Goal: Task Accomplishment & Management: Complete application form

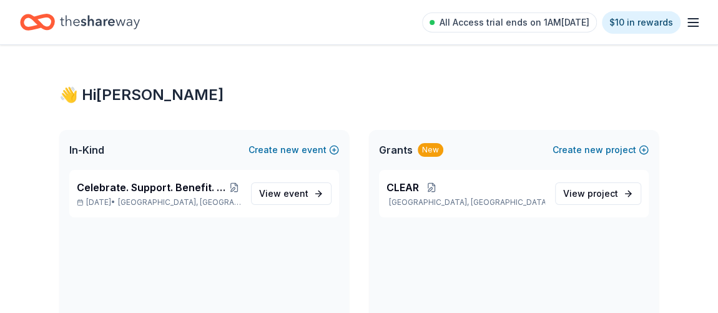
click at [415, 151] on div "Grants New" at bounding box center [411, 149] width 64 height 15
click at [395, 187] on span "CLEAR" at bounding box center [403, 187] width 32 height 15
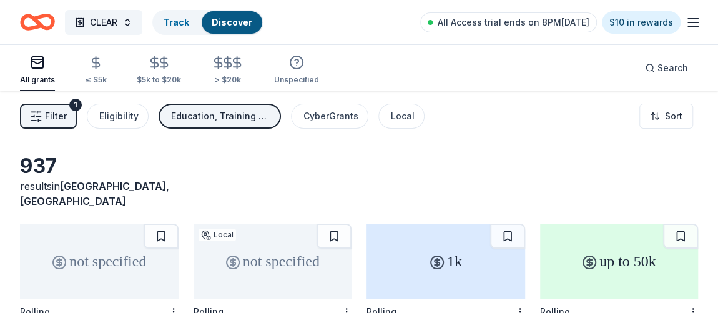
click at [699, 23] on icon "button" at bounding box center [693, 22] width 15 height 15
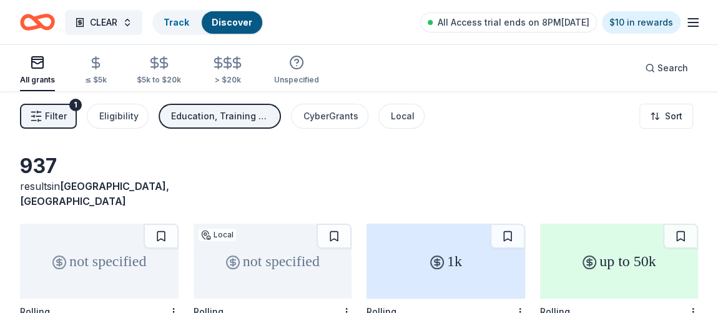
scroll to position [1, 0]
click at [405, 117] on div "Local" at bounding box center [403, 115] width 24 height 15
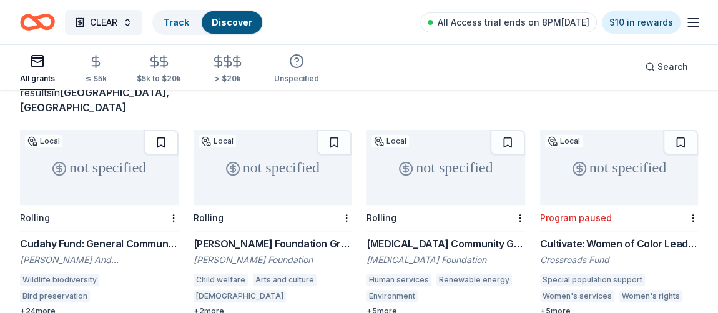
scroll to position [96, 0]
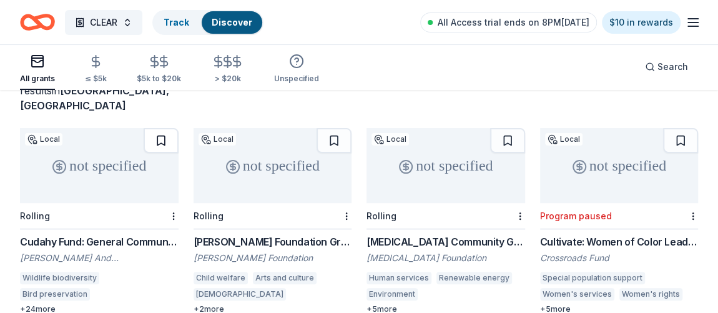
click at [162, 128] on button at bounding box center [161, 140] width 35 height 25
click at [324, 128] on button at bounding box center [334, 140] width 35 height 25
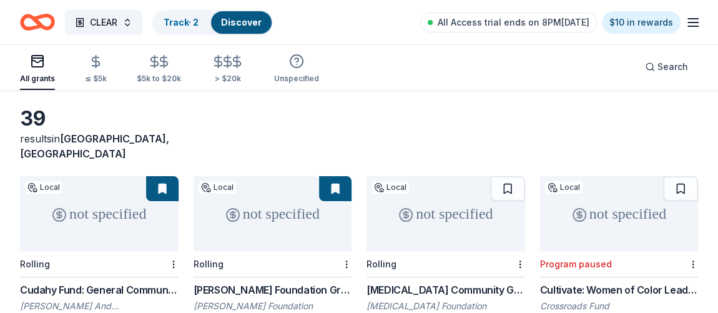
scroll to position [0, 0]
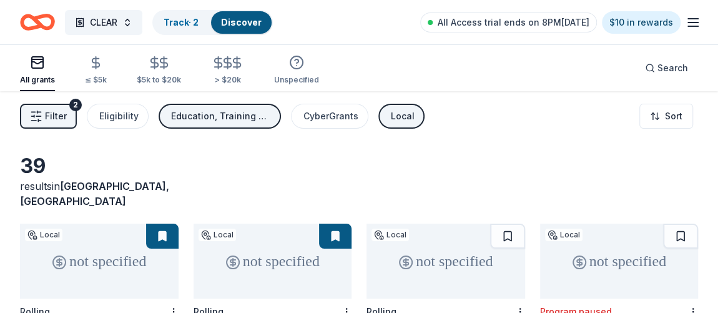
click at [254, 110] on div "Education, Training and capacity building, General operations, Projects & progr…" at bounding box center [221, 116] width 100 height 15
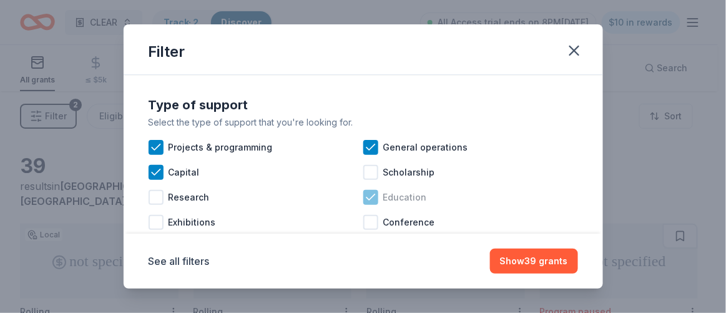
click at [366, 201] on icon at bounding box center [371, 197] width 12 height 12
click at [543, 263] on button "Show 39 grants" at bounding box center [534, 261] width 88 height 25
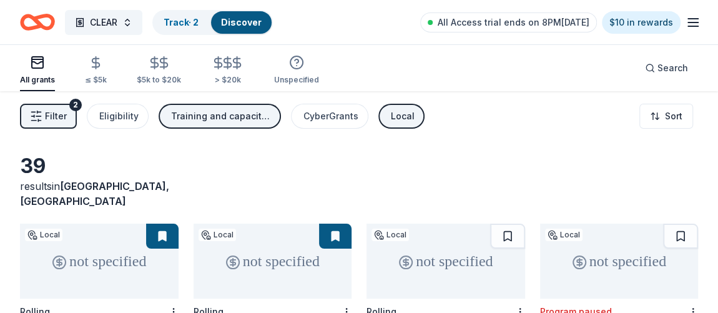
click at [63, 109] on span "Filter" at bounding box center [56, 116] width 22 height 15
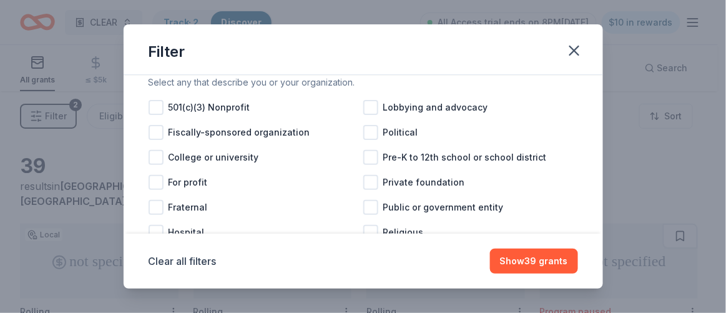
scroll to position [155, 0]
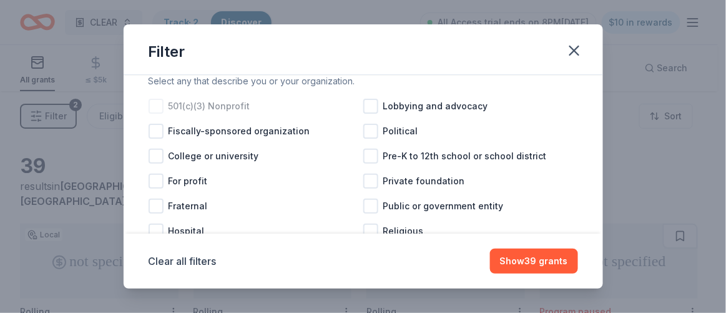
click at [205, 112] on span "501(c)(3) Nonprofit" at bounding box center [210, 106] width 82 height 15
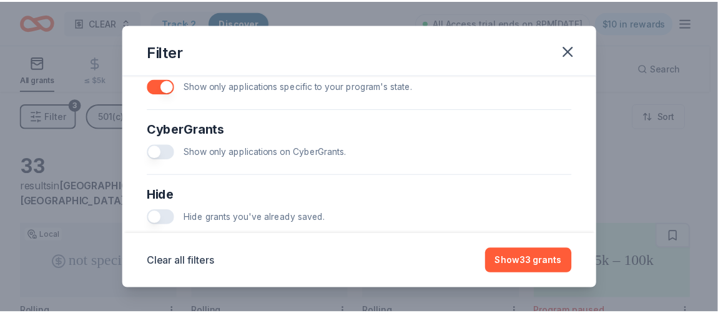
scroll to position [804, 0]
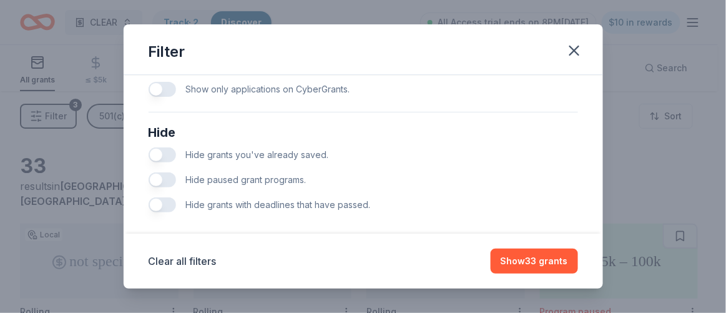
click at [164, 192] on div "Hide paused grant programs." at bounding box center [364, 179] width 430 height 25
click at [161, 187] on button "button" at bounding box center [162, 179] width 27 height 15
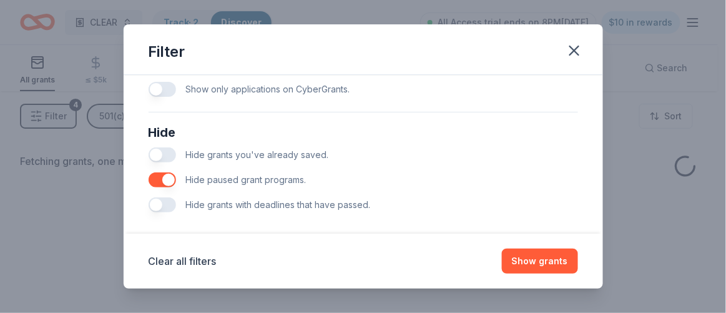
click at [160, 187] on button "button" at bounding box center [162, 179] width 27 height 15
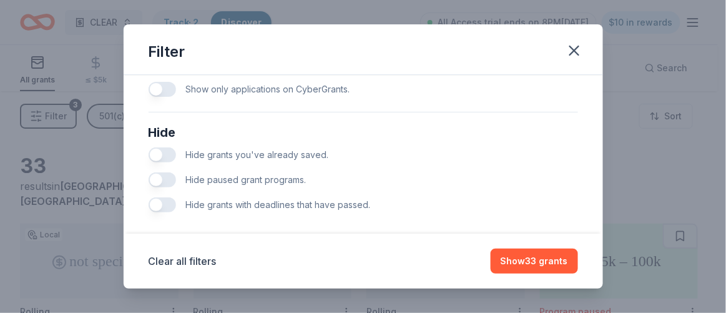
click at [162, 184] on button "button" at bounding box center [162, 179] width 27 height 15
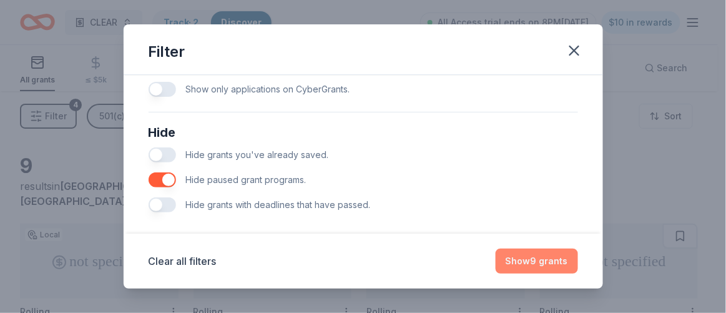
click at [556, 269] on button "Show 9 grants" at bounding box center [537, 261] width 82 height 25
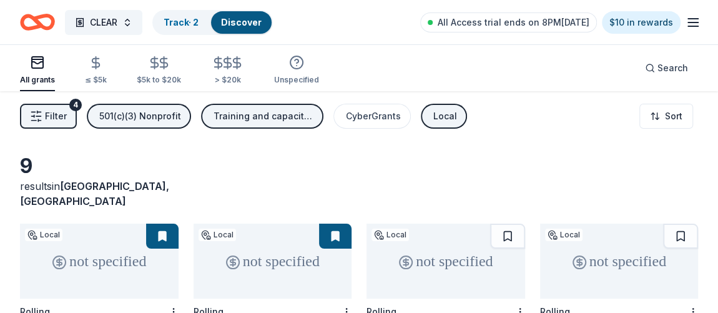
click at [66, 109] on span "Filter" at bounding box center [56, 116] width 22 height 15
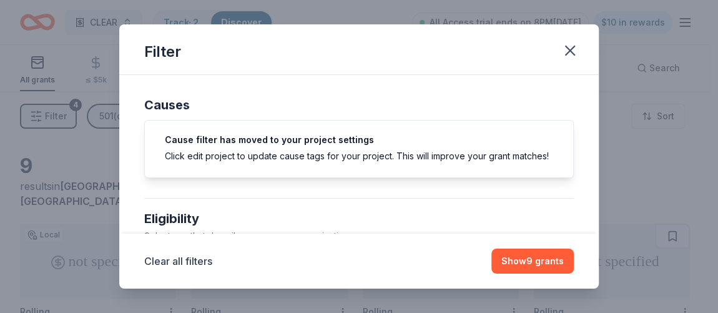
click at [51, 121] on div "Filter Causes Cause filter has moved to your project settings Click edit projec…" at bounding box center [359, 156] width 718 height 313
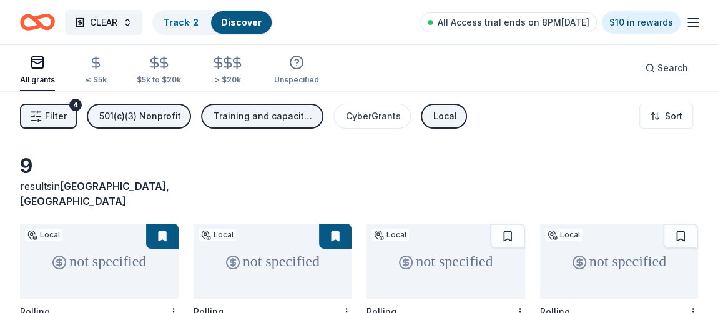
click at [49, 118] on span "Filter" at bounding box center [56, 116] width 22 height 15
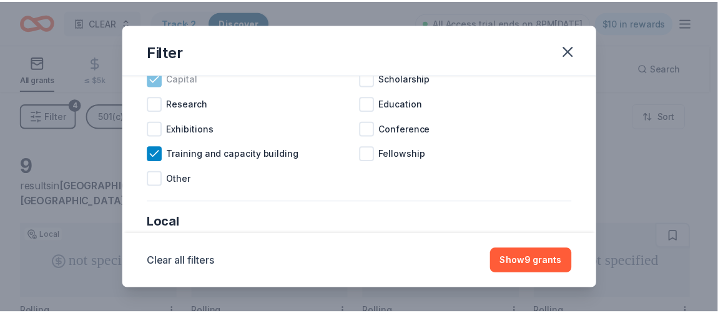
scroll to position [588, 0]
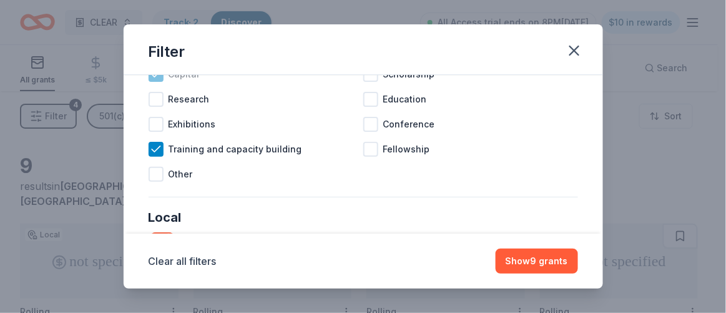
click at [183, 157] on span "Training and capacity building" at bounding box center [236, 149] width 134 height 15
click at [264, 157] on span "Training and capacity building" at bounding box center [236, 149] width 134 height 15
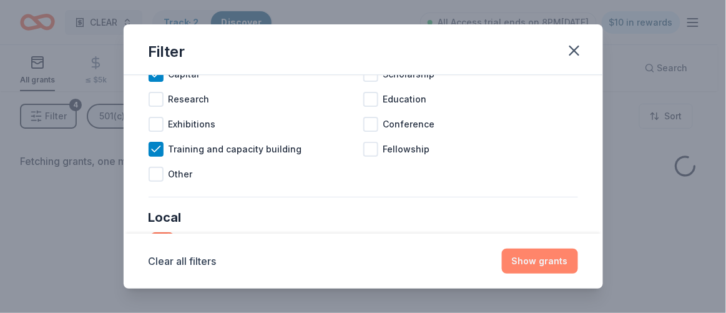
click at [553, 264] on button "Show grants" at bounding box center [540, 261] width 76 height 25
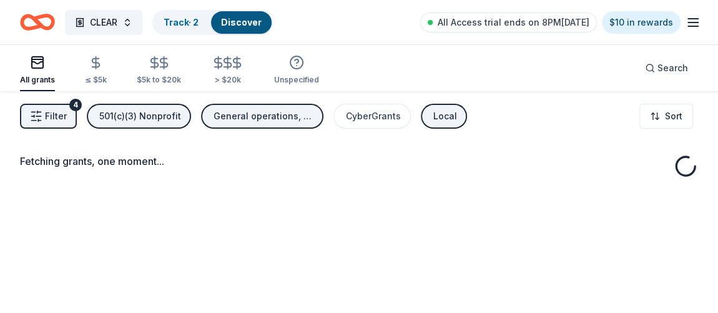
click at [442, 116] on div "Local" at bounding box center [446, 116] width 24 height 15
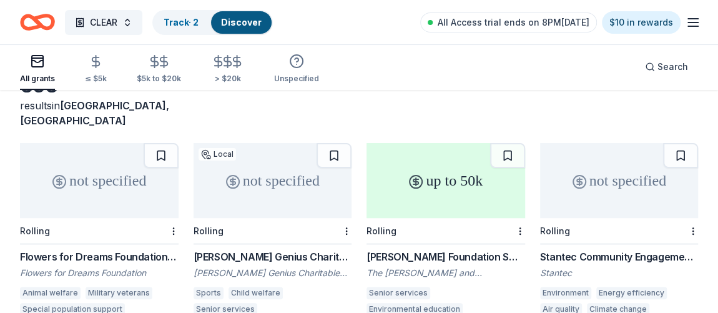
scroll to position [81, 0]
click at [164, 142] on button at bounding box center [161, 154] width 35 height 25
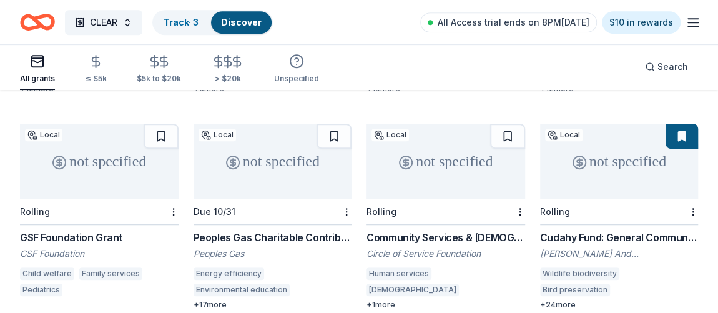
scroll to position [317, 0]
click at [665, 69] on span "Search" at bounding box center [673, 66] width 31 height 15
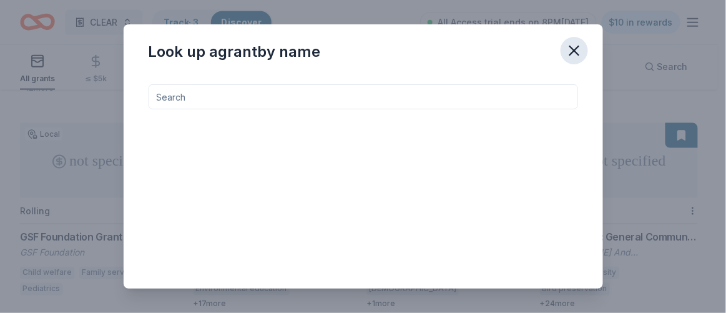
click at [572, 48] on icon "button" at bounding box center [574, 50] width 9 height 9
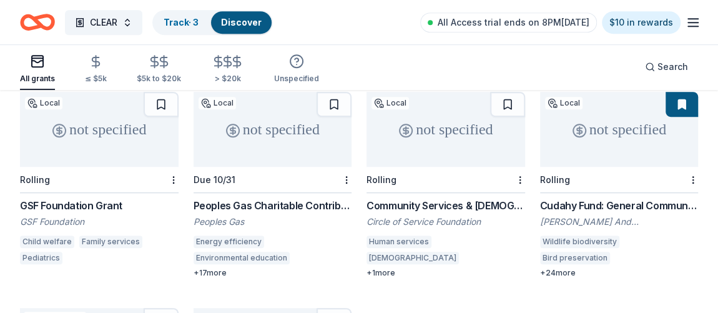
scroll to position [347, 0]
click at [508, 104] on div "not specified" at bounding box center [446, 129] width 159 height 75
click at [508, 96] on button at bounding box center [507, 104] width 35 height 25
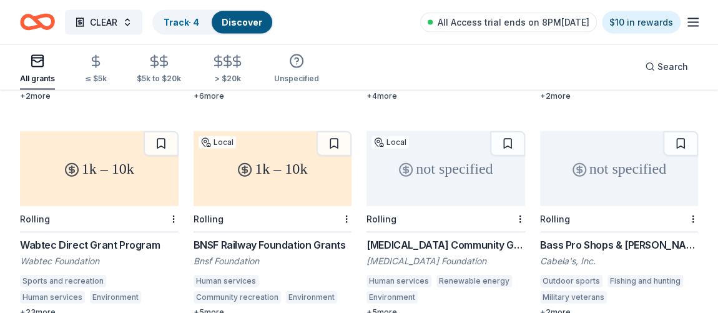
scroll to position [1389, 0]
click at [161, 132] on button at bounding box center [161, 144] width 35 height 25
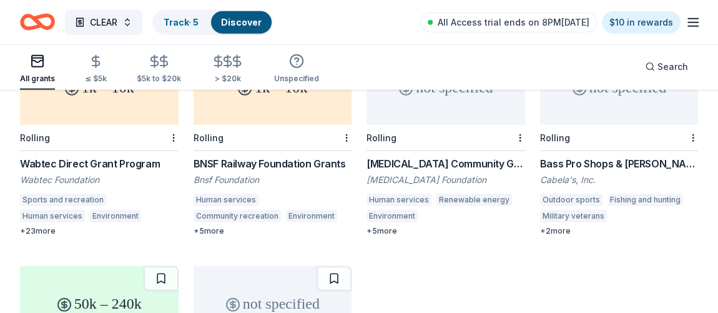
scroll to position [1447, 0]
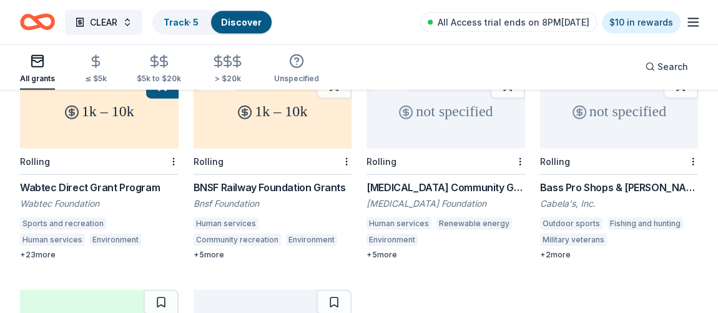
click at [384, 250] on div "+ 5 more" at bounding box center [446, 255] width 159 height 10
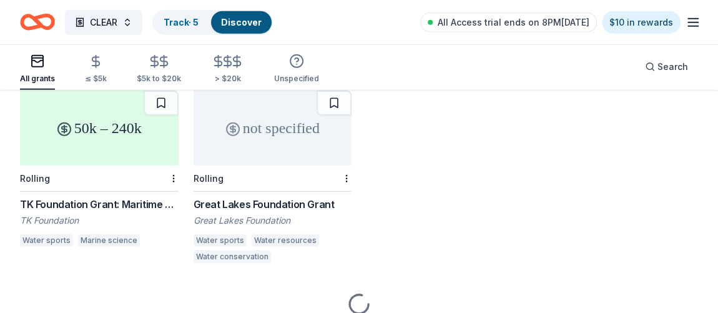
scroll to position [1647, 0]
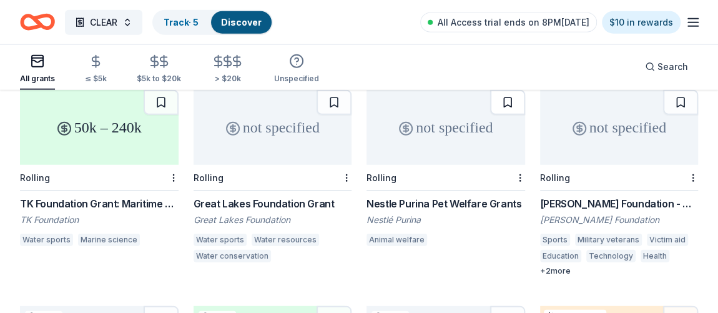
click at [508, 92] on button at bounding box center [507, 102] width 35 height 25
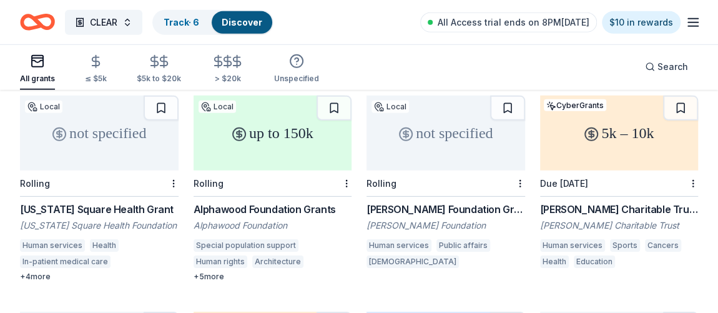
scroll to position [1859, 0]
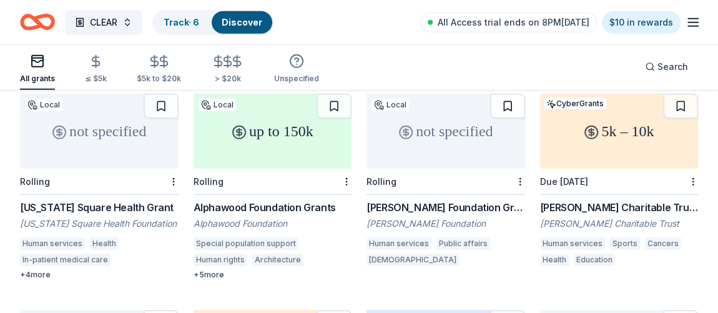
drag, startPoint x: 513, startPoint y: 83, endPoint x: 511, endPoint y: 92, distance: 9.6
click at [513, 83] on div "All grants ≤ $5k $5k to $20k > $20k Unspecified Search" at bounding box center [359, 67] width 678 height 46
click at [508, 94] on button at bounding box center [507, 106] width 35 height 25
click at [272, 217] on div "Alphawood Foundation" at bounding box center [273, 223] width 159 height 12
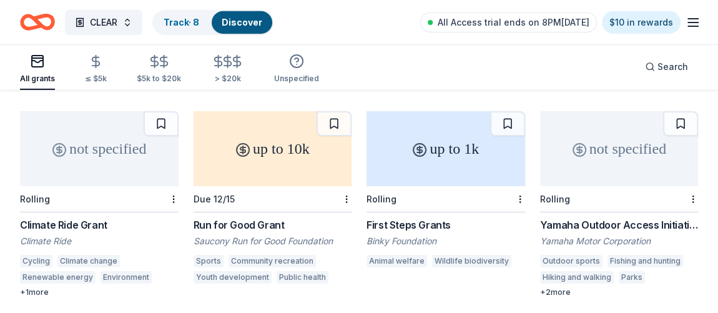
scroll to position [2057, 0]
click at [500, 121] on button at bounding box center [507, 124] width 35 height 25
click at [89, 61] on icon "button" at bounding box center [96, 61] width 14 height 14
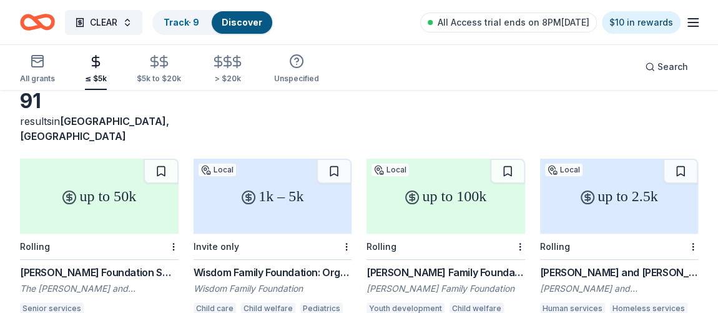
scroll to position [101, 0]
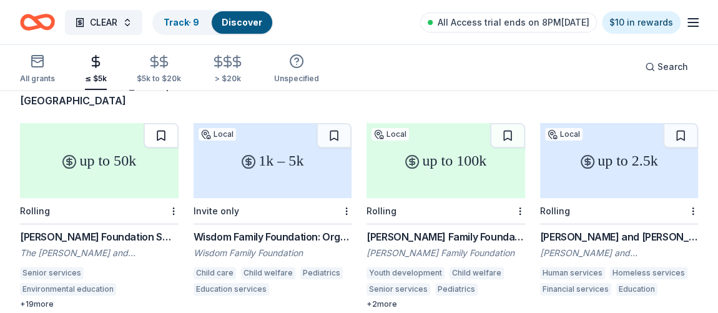
click at [156, 123] on button at bounding box center [161, 135] width 35 height 25
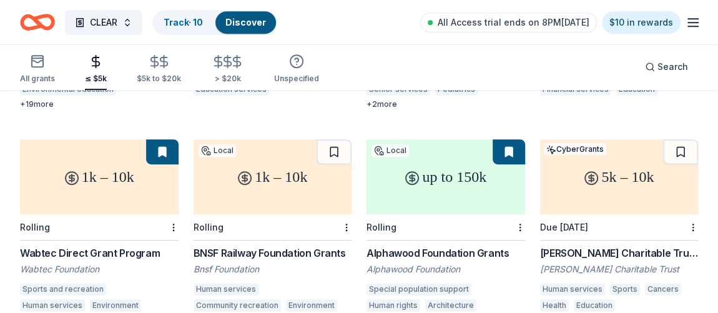
scroll to position [364, 0]
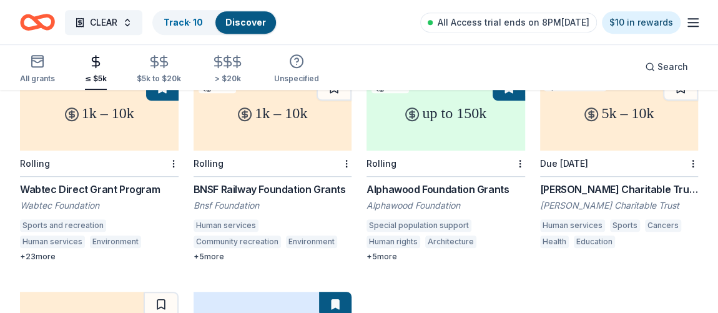
click at [156, 123] on div "1k – 10k" at bounding box center [99, 113] width 159 height 75
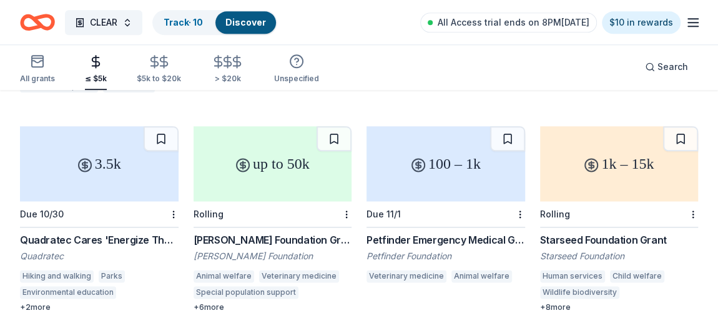
scroll to position [735, 0]
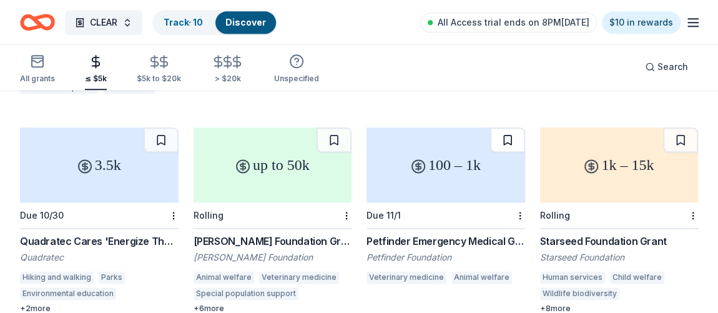
click at [500, 127] on button at bounding box center [507, 139] width 35 height 25
click at [337, 127] on button at bounding box center [334, 139] width 35 height 25
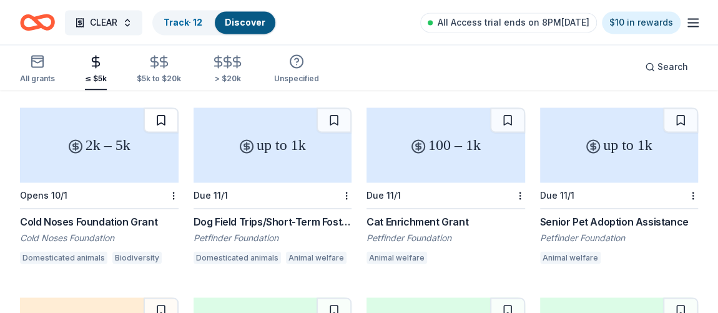
scroll to position [969, 0]
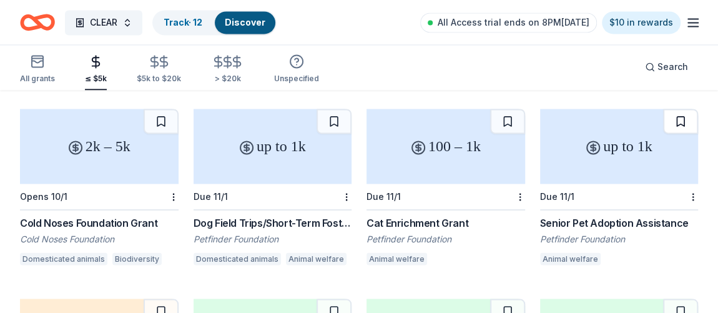
click at [677, 109] on button at bounding box center [680, 121] width 35 height 25
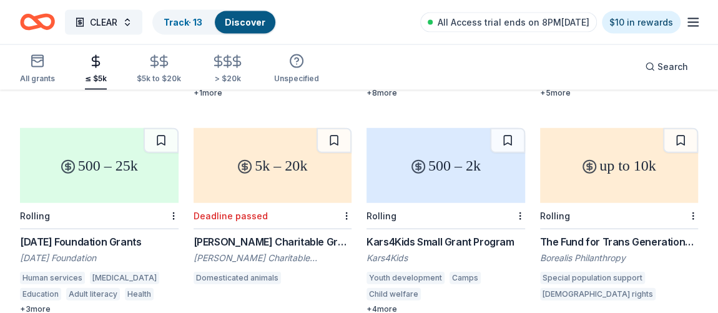
scroll to position [1393, 0]
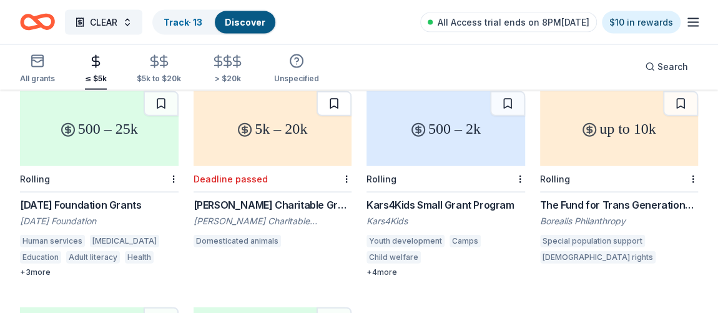
click at [337, 95] on button at bounding box center [334, 103] width 35 height 25
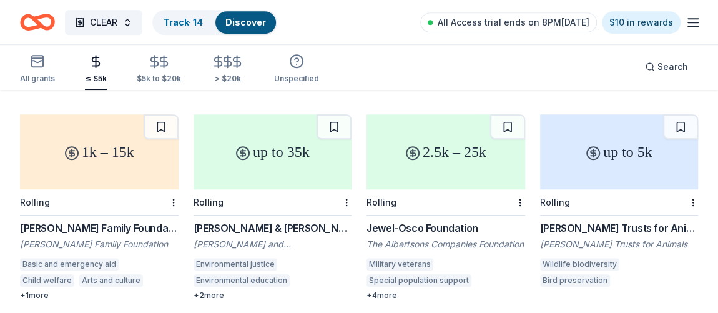
scroll to position [2883, 0]
click at [680, 114] on button at bounding box center [680, 126] width 35 height 25
click at [335, 117] on button at bounding box center [334, 126] width 35 height 25
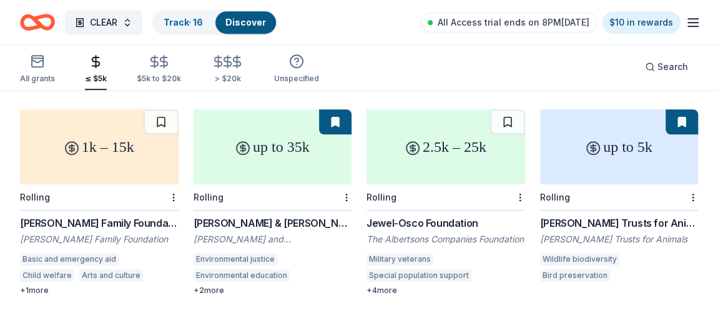
scroll to position [2887, 0]
click at [158, 119] on button at bounding box center [161, 122] width 35 height 25
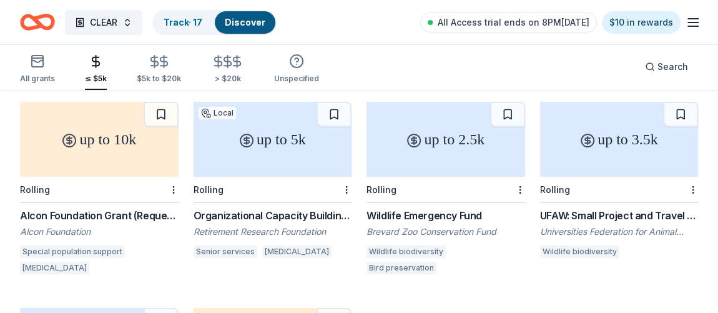
scroll to position [4629, 0]
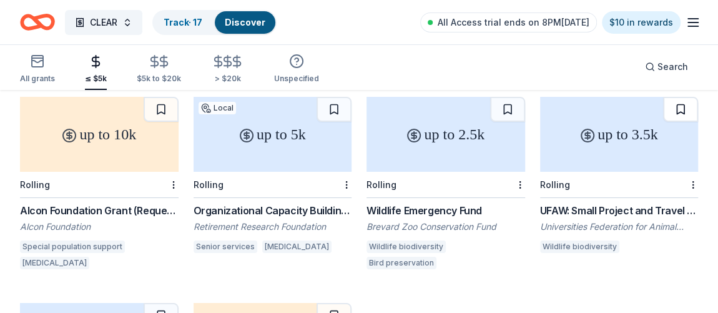
click at [678, 105] on button at bounding box center [680, 109] width 35 height 25
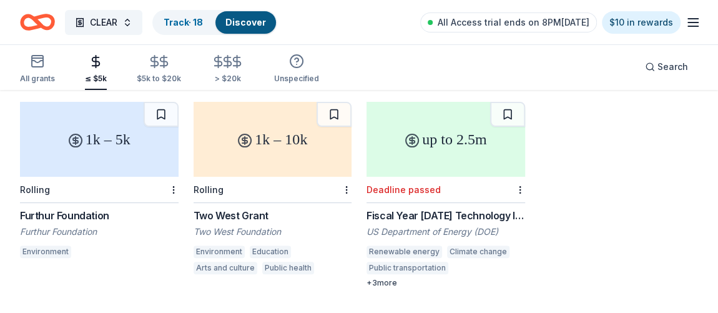
scroll to position [4824, 0]
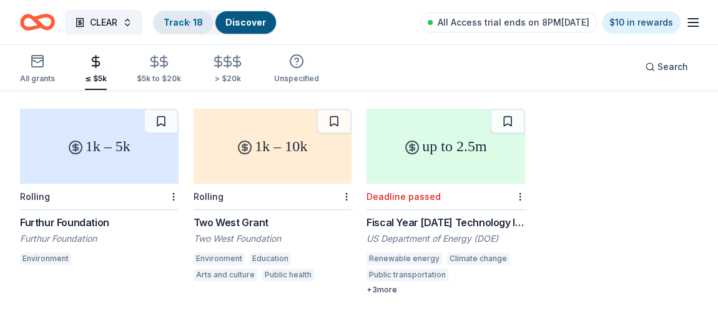
click at [199, 24] on link "Track · 18" at bounding box center [183, 22] width 39 height 11
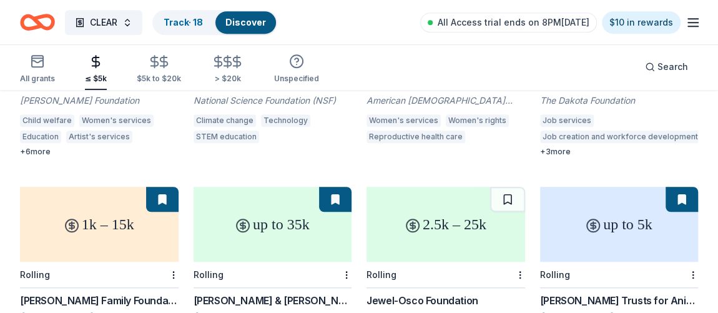
scroll to position [2808, 0]
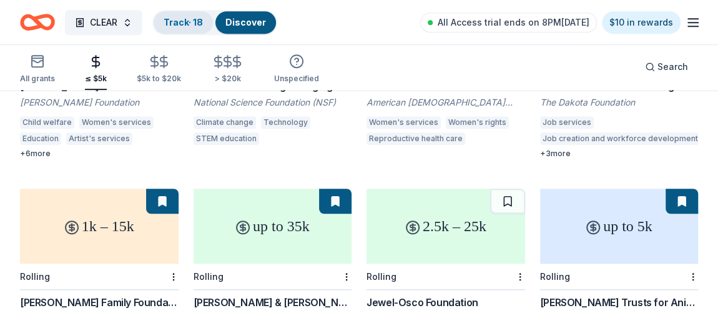
click at [189, 17] on link "Track · 18" at bounding box center [183, 22] width 39 height 11
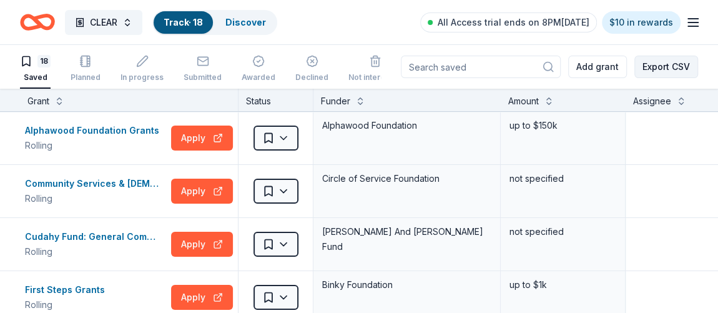
click at [661, 64] on button "Export CSV" at bounding box center [667, 67] width 64 height 22
click at [127, 26] on button "CLEAR" at bounding box center [103, 22] width 77 height 25
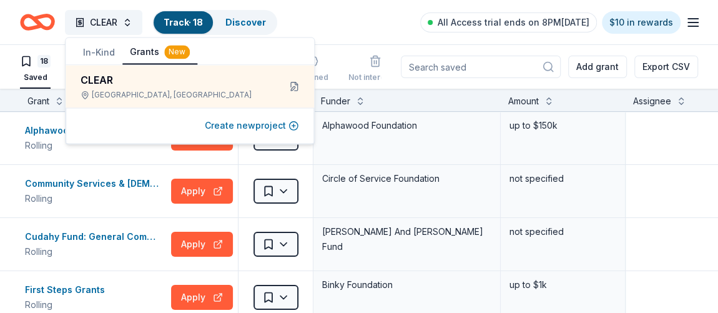
click at [265, 122] on button "Create new project" at bounding box center [252, 125] width 94 height 15
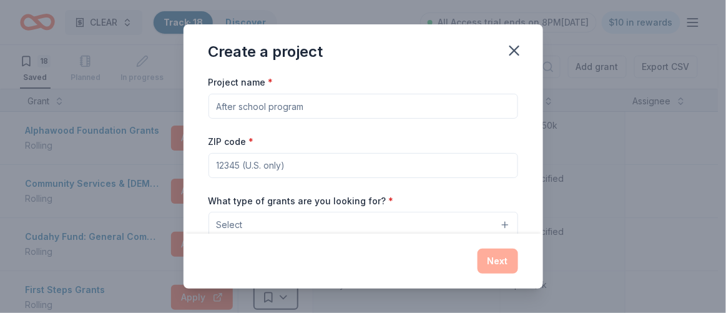
click at [285, 108] on input "Project name *" at bounding box center [364, 106] width 310 height 25
type input "Chicago Spirit Brigade"
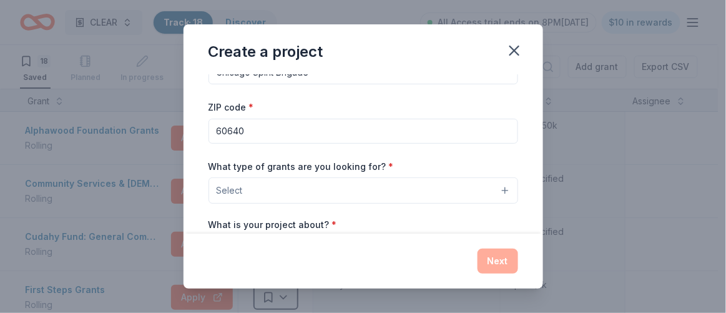
scroll to position [44, 0]
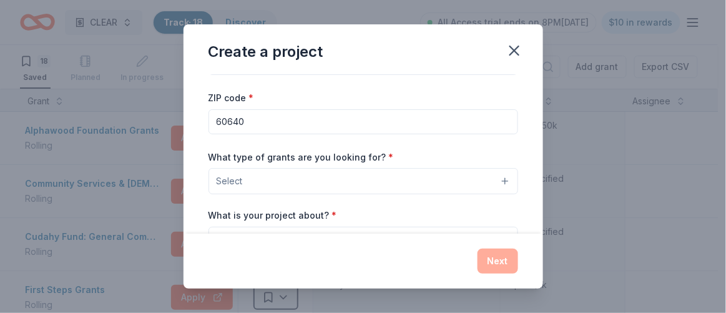
type input "60640"
click at [307, 176] on button "Select" at bounding box center [364, 181] width 310 height 26
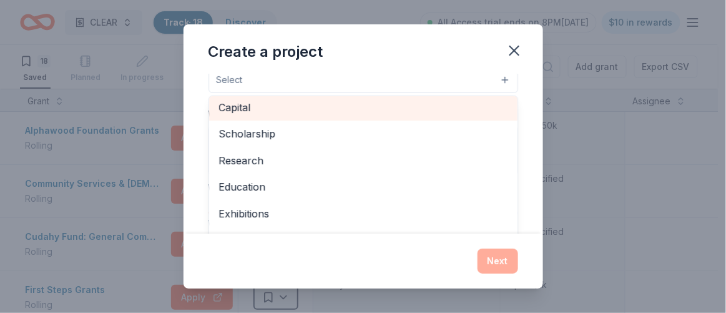
scroll to position [17, 0]
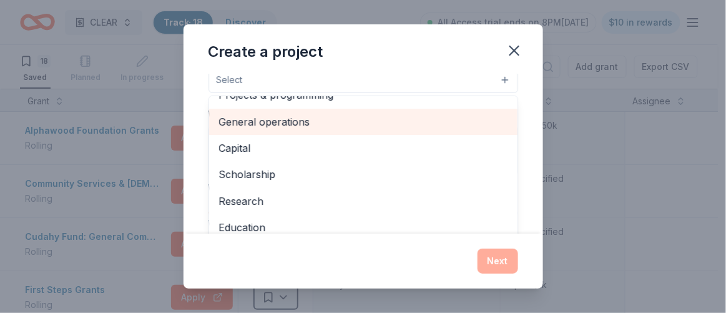
click at [312, 123] on span "General operations" at bounding box center [363, 122] width 289 height 16
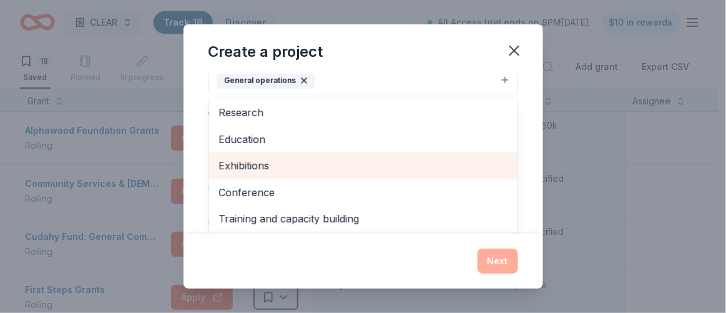
scroll to position [121, 0]
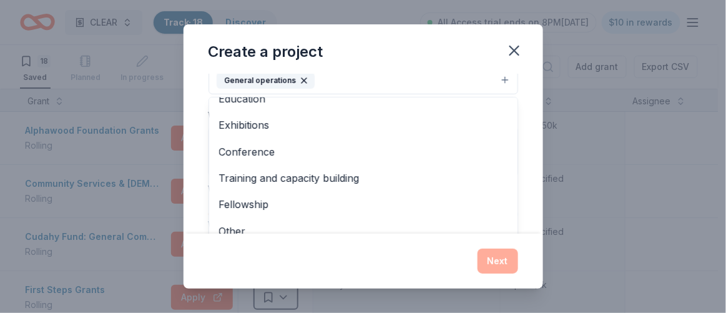
click at [332, 258] on div "Create a project Project name * Chicago Spirit Brigade ZIP code * 60640 What ty…" at bounding box center [364, 156] width 360 height 264
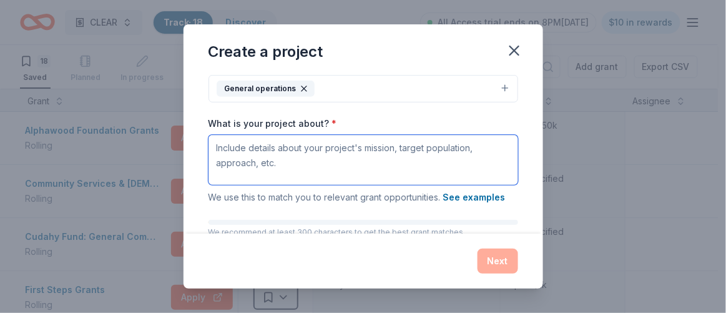
click at [348, 149] on textarea "What is your project about? *" at bounding box center [364, 160] width 310 height 50
paste textarea "The Chicago Spirit Brigade is a community-based fundraising organization whose …"
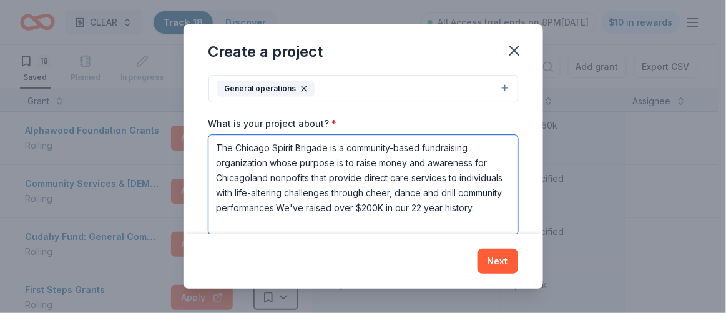
click at [374, 191] on textarea "The Chicago Spirit Brigade is a community-based fundraising organization whose …" at bounding box center [364, 185] width 310 height 100
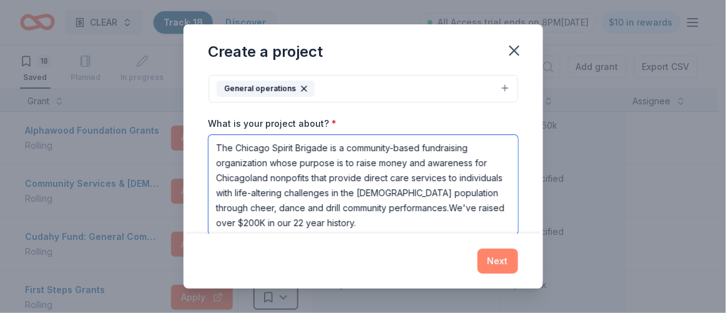
type textarea "The Chicago Spirit Brigade is a community-based fundraising organization whose …"
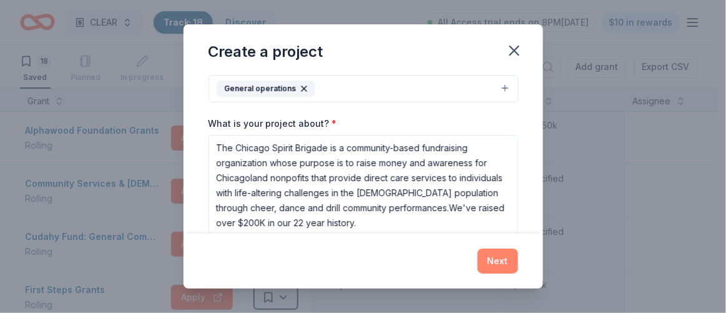
click at [492, 259] on button "Next" at bounding box center [498, 261] width 41 height 25
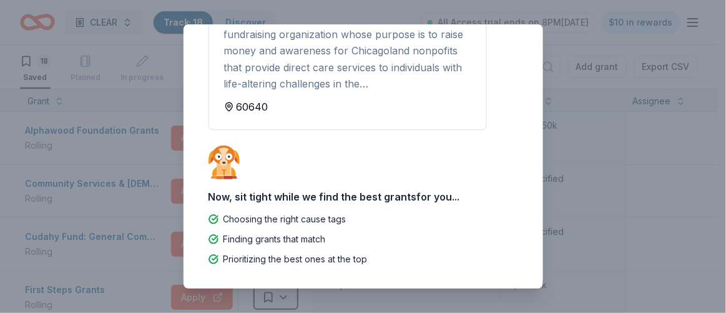
scroll to position [0, 0]
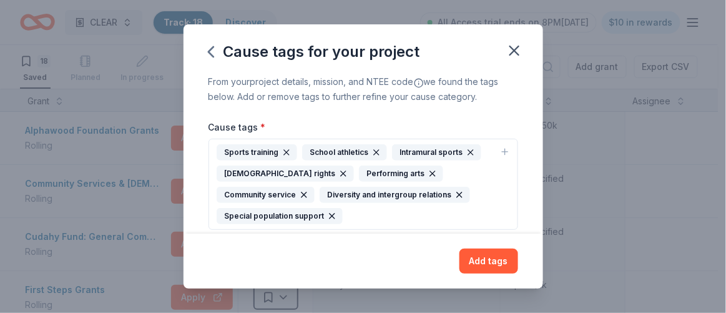
click at [372, 150] on icon "button" at bounding box center [377, 152] width 10 height 10
click at [381, 155] on icon "button" at bounding box center [381, 152] width 10 height 10
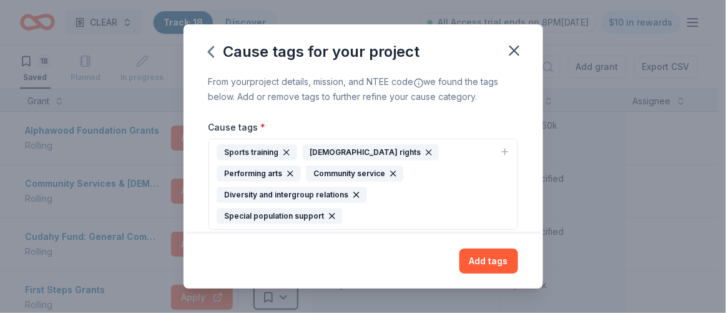
click at [427, 198] on div "Sports training LGBTQ rights Performing arts Community service Diversity and in…" at bounding box center [356, 184] width 279 height 80
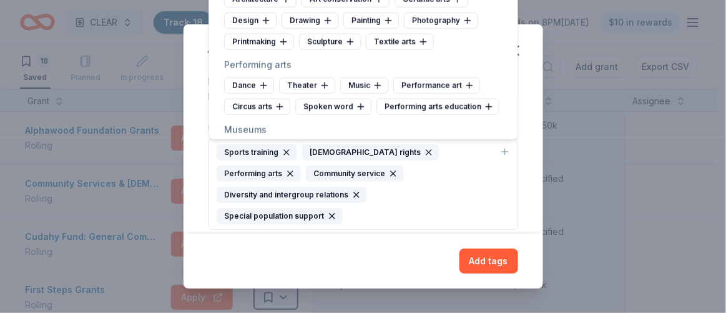
scroll to position [177, 0]
click at [427, 80] on div "Performance art" at bounding box center [437, 85] width 87 height 16
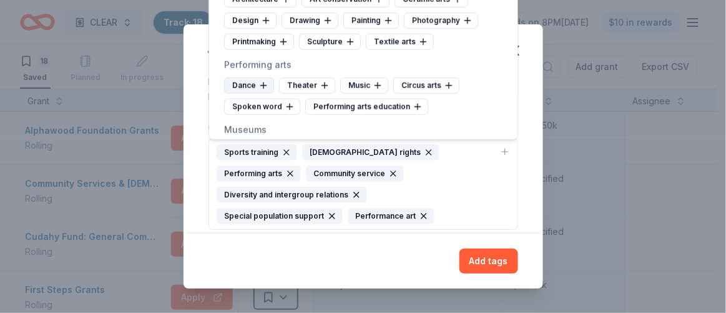
click at [264, 82] on icon at bounding box center [264, 86] width 10 height 10
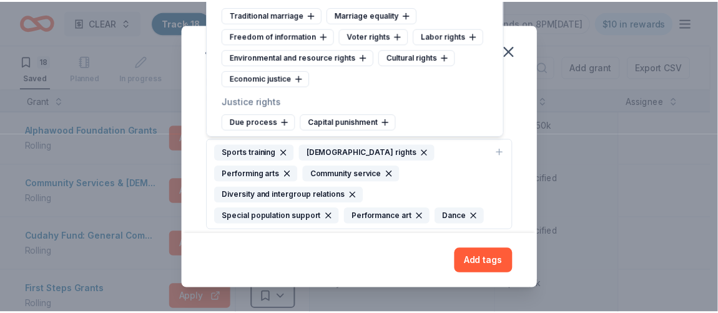
scroll to position [6290, 0]
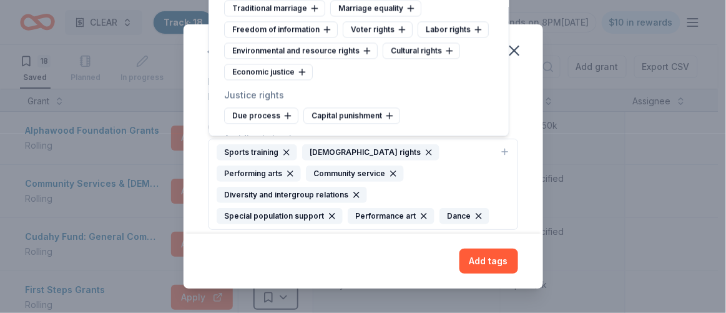
click at [522, 97] on div "From your project details, mission, and NTEE code we found the tags below. Add …" at bounding box center [364, 153] width 360 height 159
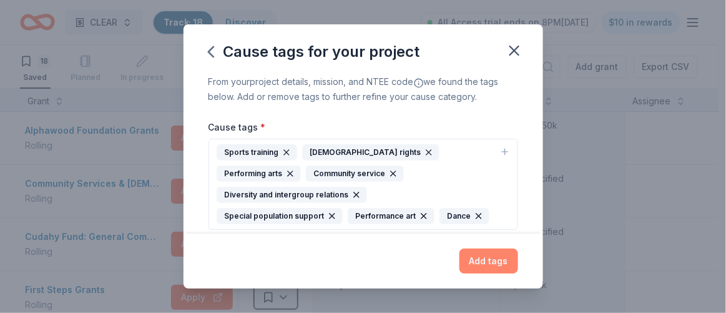
click at [493, 250] on button "Add tags" at bounding box center [489, 261] width 59 height 25
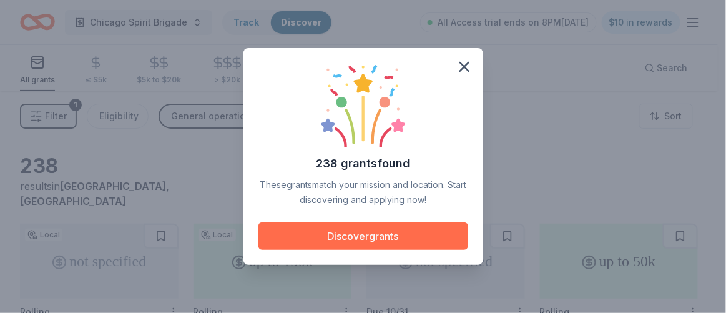
click at [372, 235] on button "Discover grants" at bounding box center [364, 235] width 210 height 27
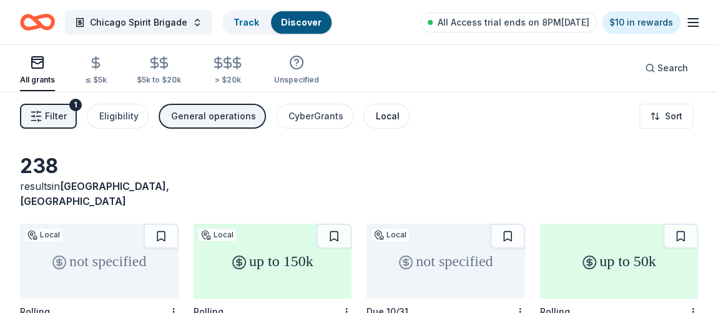
click at [377, 121] on div "Local" at bounding box center [388, 116] width 24 height 15
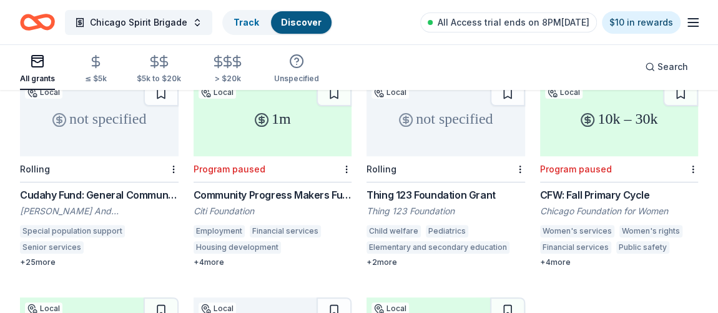
scroll to position [122, 0]
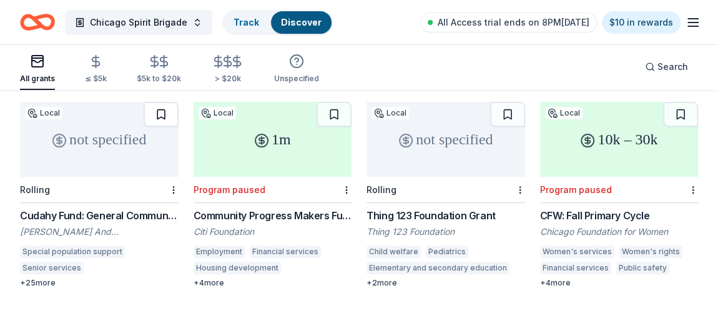
click at [168, 104] on button at bounding box center [161, 114] width 35 height 25
click at [467, 149] on div "not specified" at bounding box center [446, 139] width 159 height 75
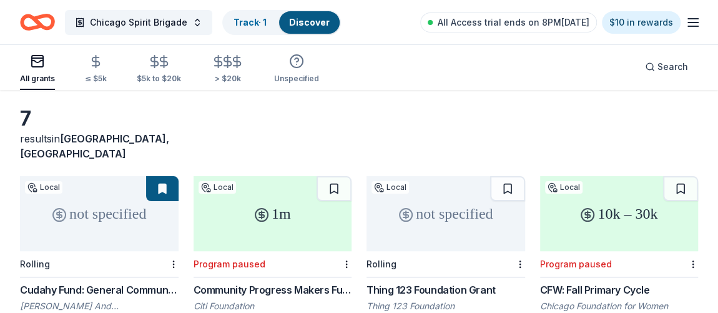
scroll to position [0, 0]
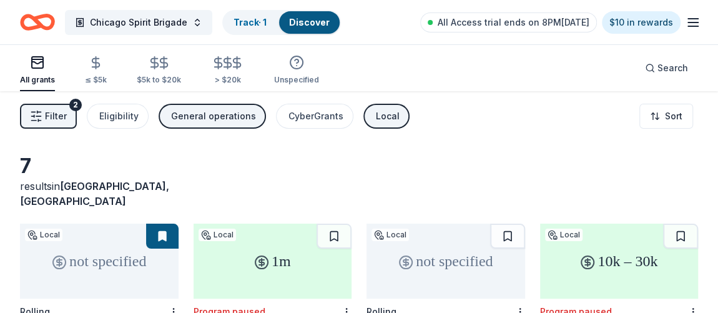
click at [376, 111] on div "Local" at bounding box center [388, 116] width 24 height 15
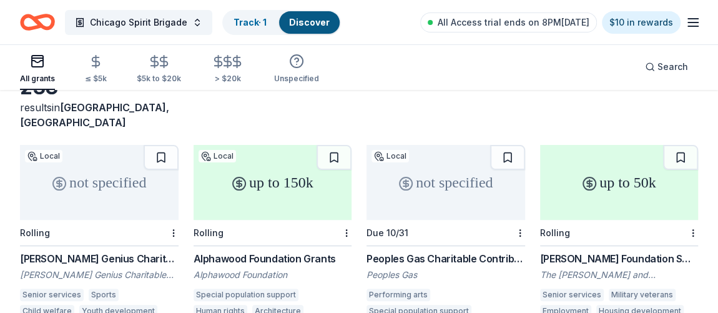
scroll to position [79, 0]
click at [504, 144] on button at bounding box center [507, 156] width 35 height 25
click at [452, 157] on div "not specified" at bounding box center [446, 181] width 159 height 75
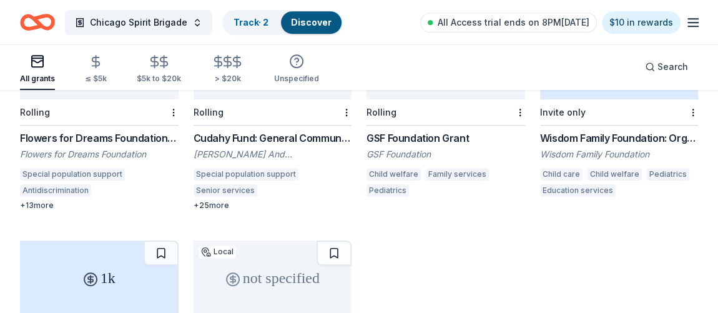
scroll to position [313, 0]
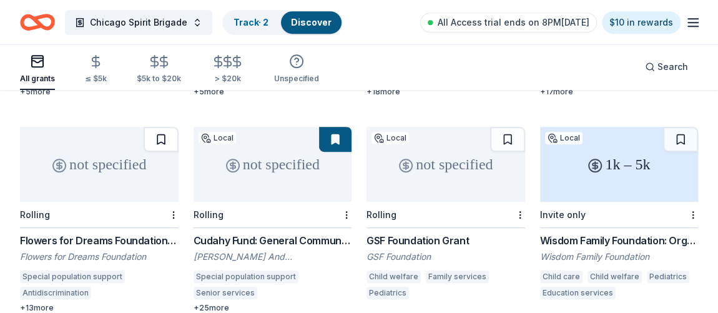
click at [165, 127] on button at bounding box center [161, 139] width 35 height 25
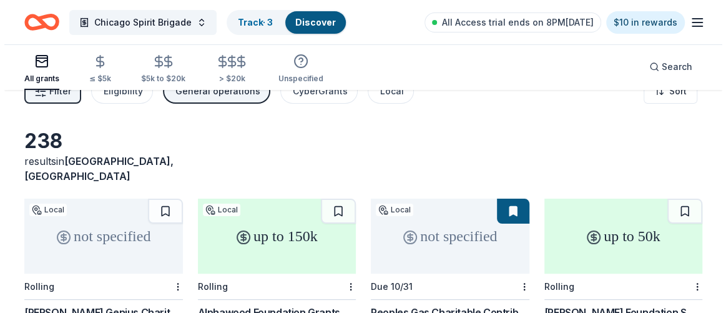
scroll to position [0, 0]
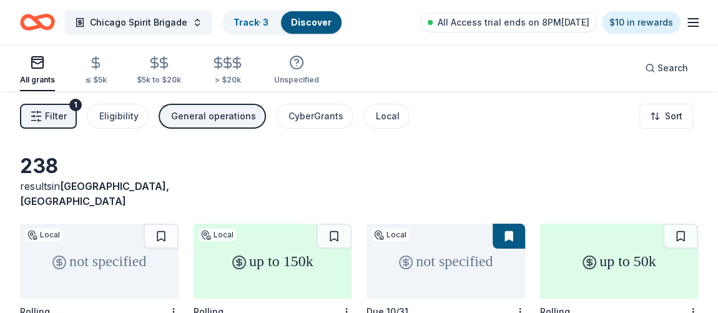
click at [57, 111] on span "Filter" at bounding box center [56, 116] width 22 height 15
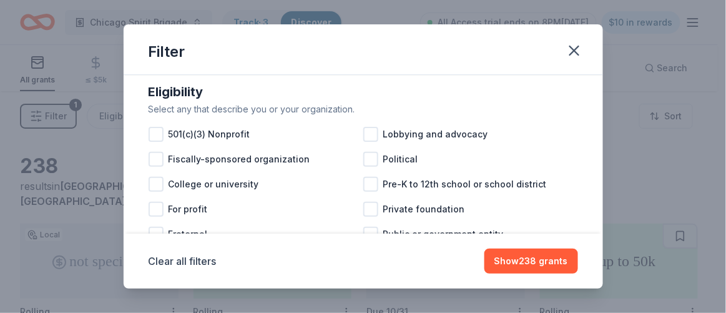
scroll to position [127, 0]
click at [179, 142] on span "501(c)(3) Nonprofit" at bounding box center [210, 134] width 82 height 15
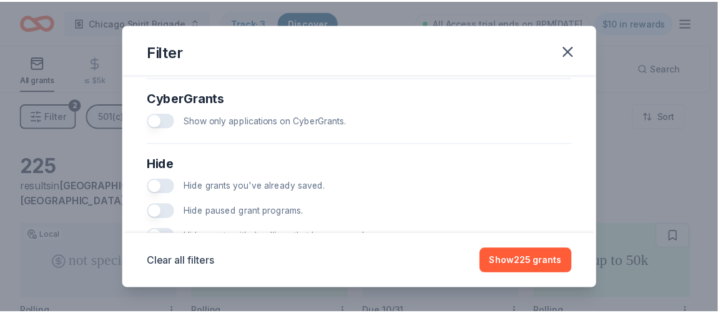
scroll to position [828, 0]
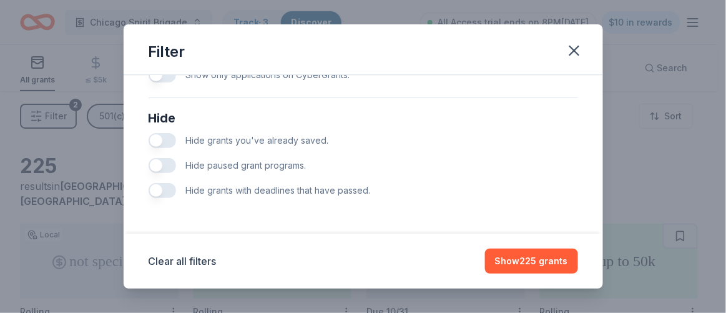
click at [239, 167] on span "Hide paused grant programs." at bounding box center [246, 165] width 121 height 11
click at [177, 169] on div "Hide paused grant programs." at bounding box center [364, 165] width 430 height 25
click at [166, 169] on button "button" at bounding box center [162, 165] width 27 height 15
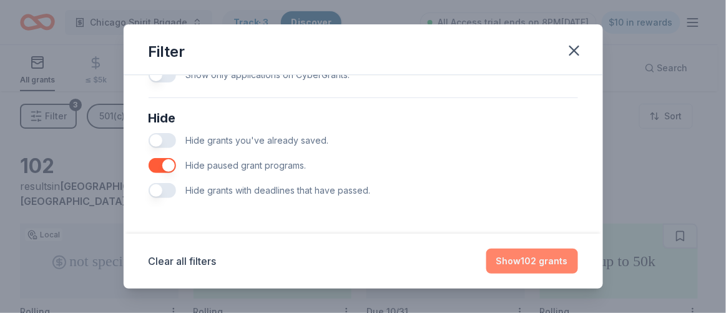
click at [550, 269] on button "Show 102 grants" at bounding box center [533, 261] width 92 height 25
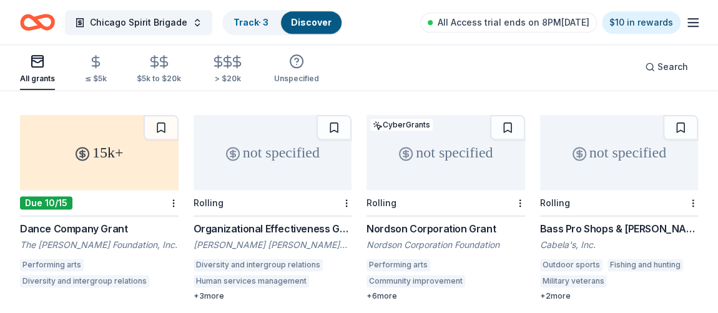
scroll to position [759, 0]
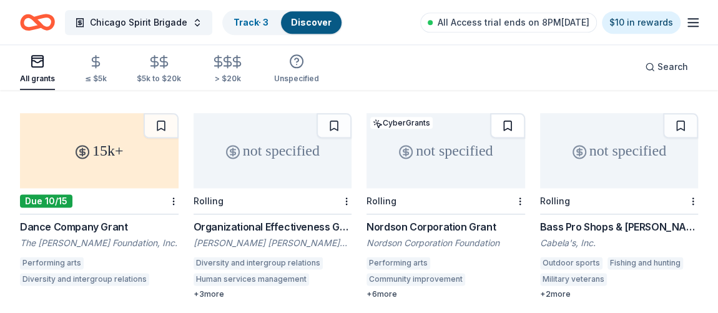
click at [510, 113] on button at bounding box center [507, 125] width 35 height 25
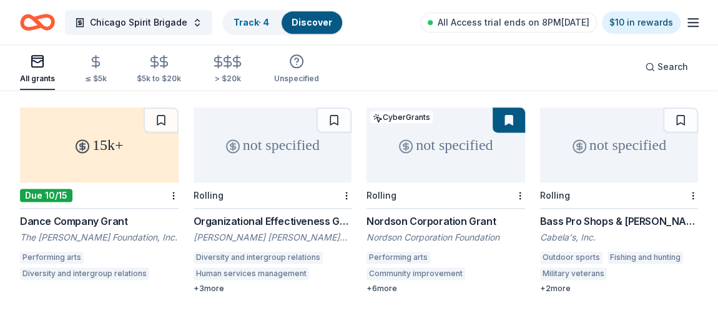
scroll to position [761, 0]
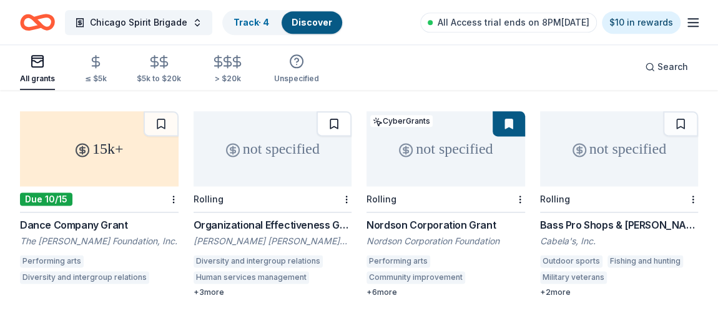
click at [331, 111] on button at bounding box center [334, 123] width 35 height 25
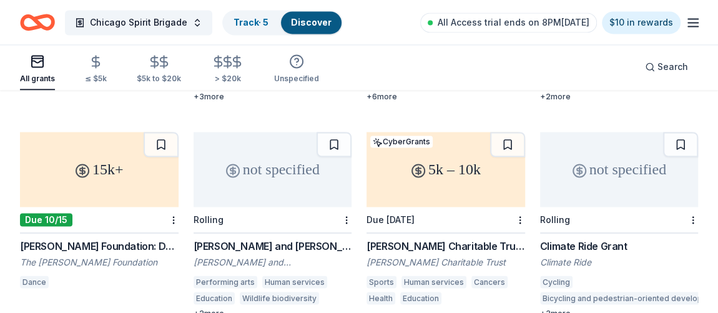
scroll to position [963, 0]
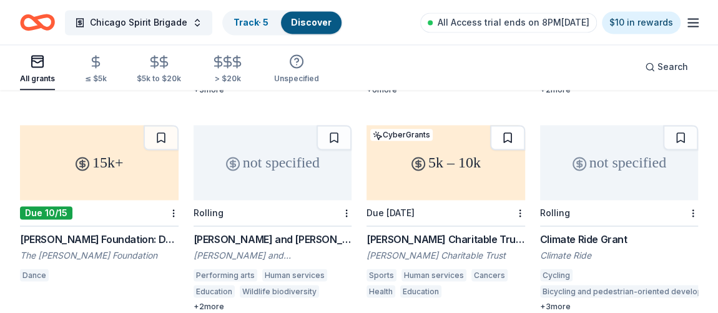
click at [511, 125] on button at bounding box center [507, 137] width 35 height 25
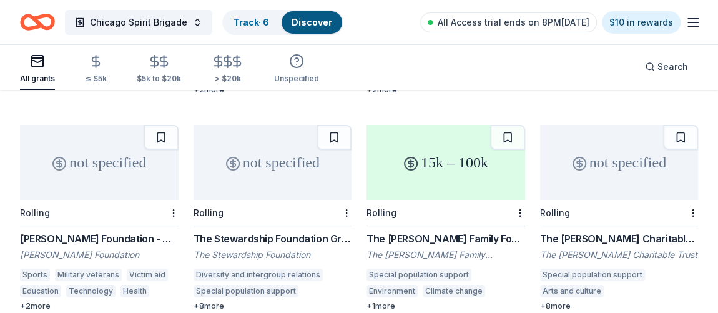
scroll to position [2288, 0]
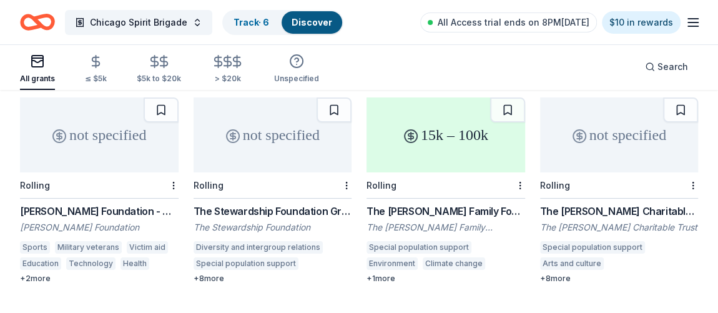
click at [294, 143] on div "not specified" at bounding box center [273, 134] width 159 height 75
click at [328, 104] on button at bounding box center [334, 109] width 35 height 25
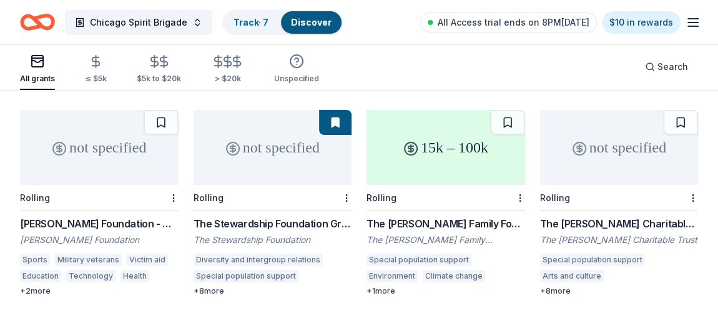
scroll to position [2274, 0]
click at [677, 112] on button at bounding box center [680, 123] width 35 height 25
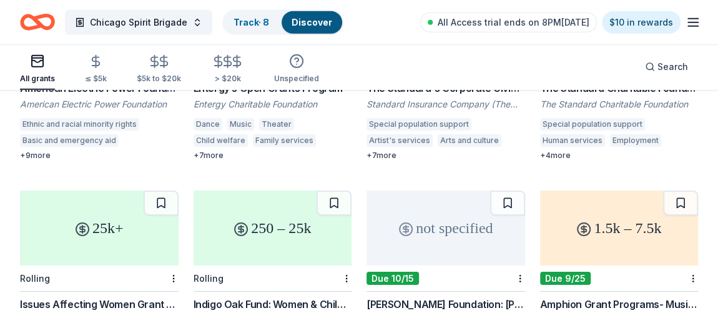
scroll to position [1841, 0]
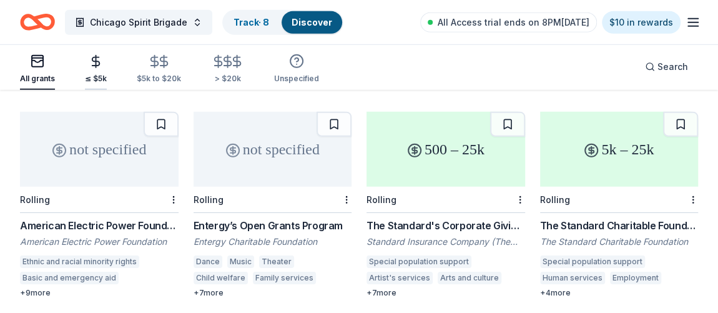
click at [90, 74] on div "≤ $5k" at bounding box center [96, 79] width 22 height 10
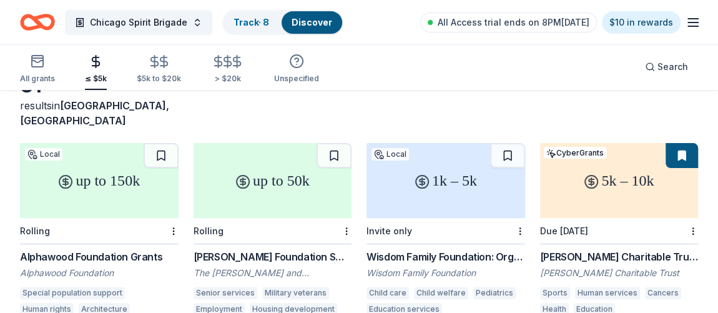
scroll to position [81, 0]
click at [335, 142] on button at bounding box center [334, 154] width 35 height 25
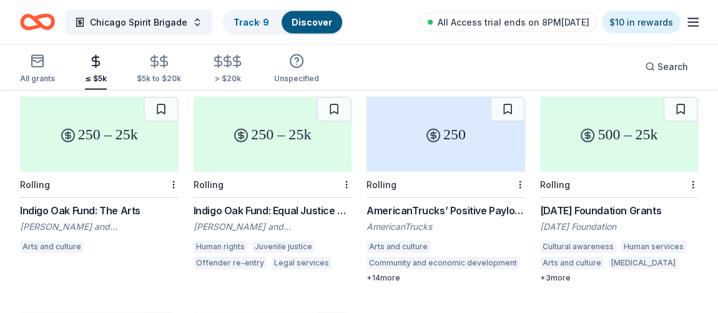
scroll to position [1424, 0]
click at [513, 99] on button at bounding box center [507, 108] width 35 height 25
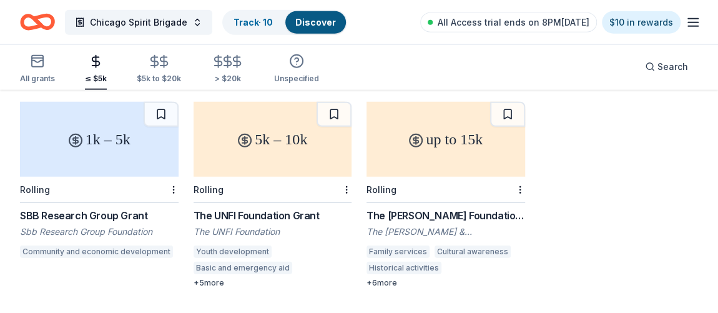
scroll to position [1622, 0]
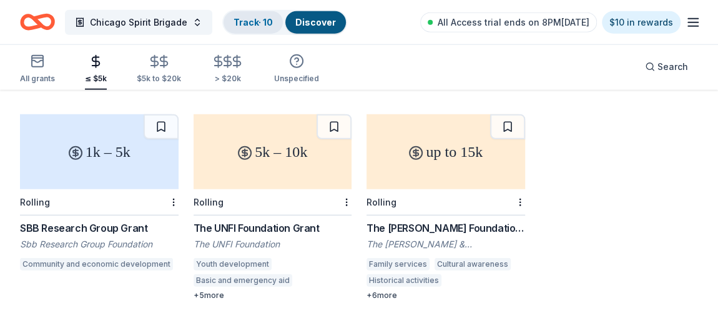
click at [250, 21] on link "Track · 10" at bounding box center [253, 22] width 39 height 11
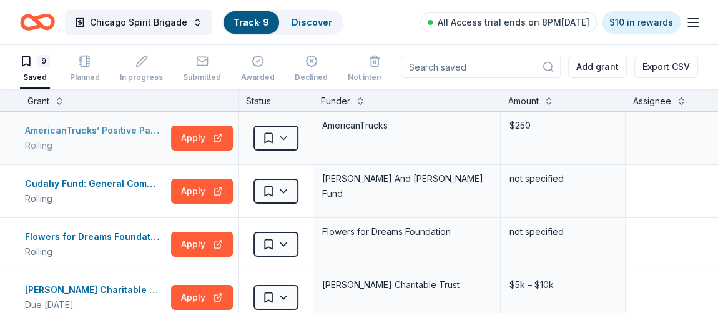
click at [140, 129] on div "AmericanTrucks’ Positive Payload Grant Program" at bounding box center [95, 130] width 141 height 15
click at [656, 76] on button "Export CSV" at bounding box center [667, 67] width 64 height 22
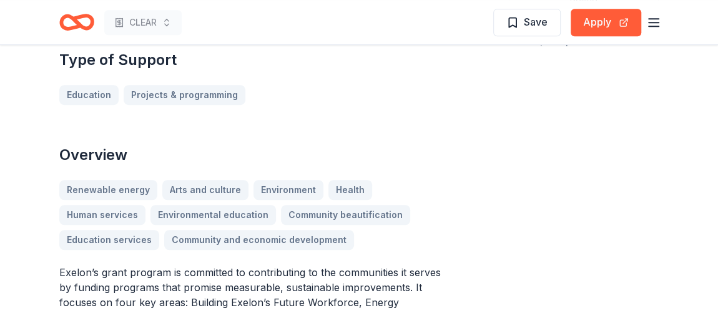
scroll to position [325, 0]
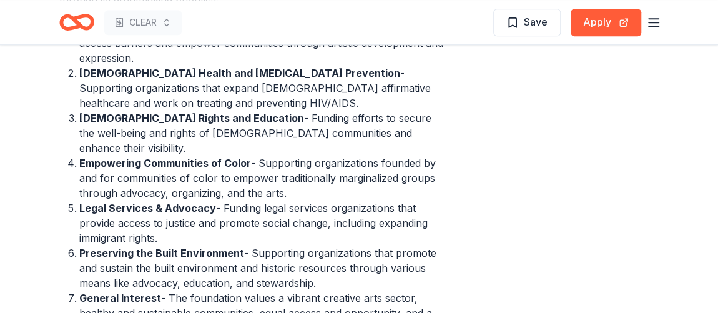
scroll to position [623, 0]
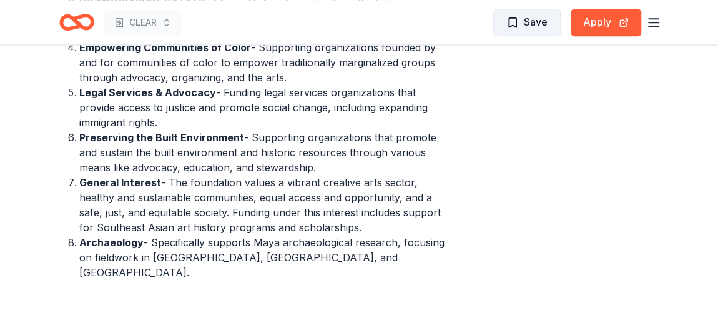
click at [527, 27] on span "Save" at bounding box center [536, 22] width 24 height 16
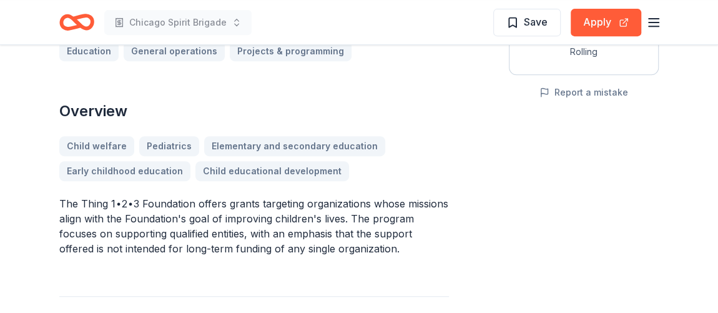
scroll to position [274, 0]
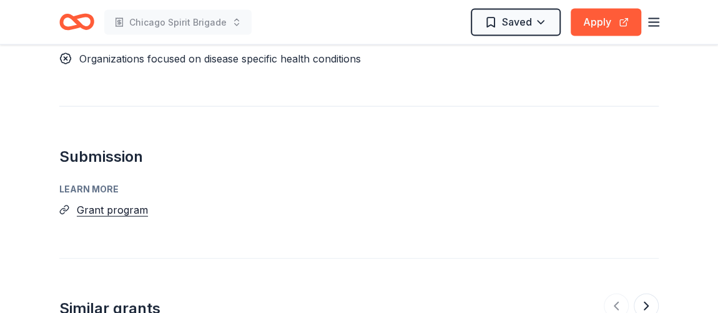
scroll to position [1343, 0]
click at [130, 201] on button "Grant program" at bounding box center [112, 209] width 71 height 16
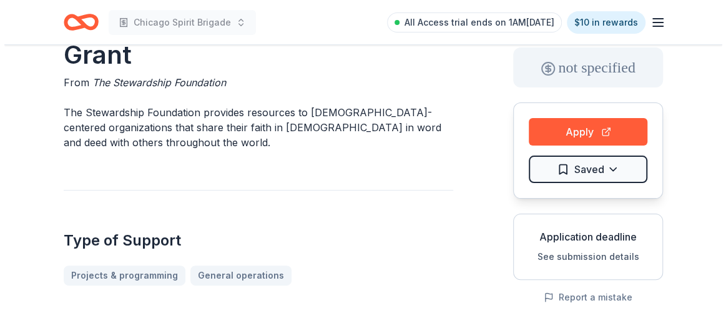
scroll to position [68, 0]
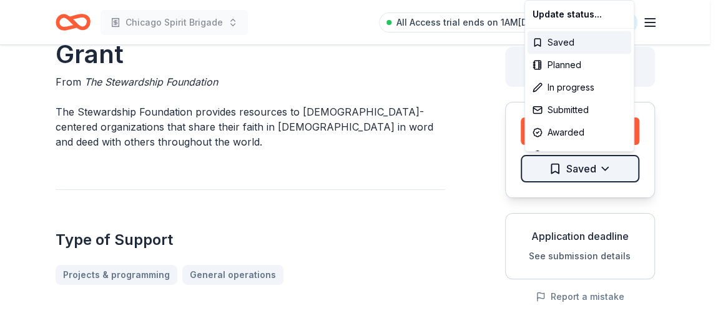
click at [553, 158] on html "Chicago Spirit Brigade All Access trial ends on 1AM, 9/26 $10 in rewards The St…" at bounding box center [359, 88] width 718 height 313
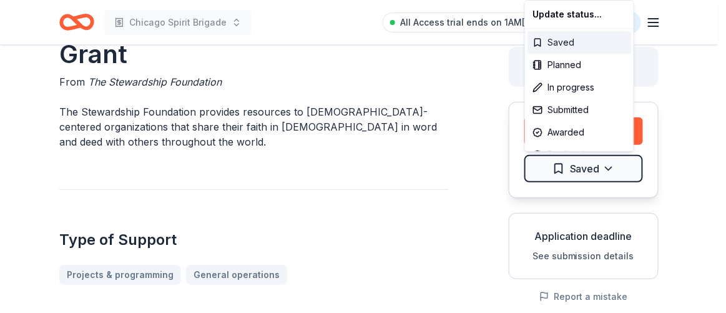
click at [560, 42] on div "Saved" at bounding box center [580, 42] width 104 height 22
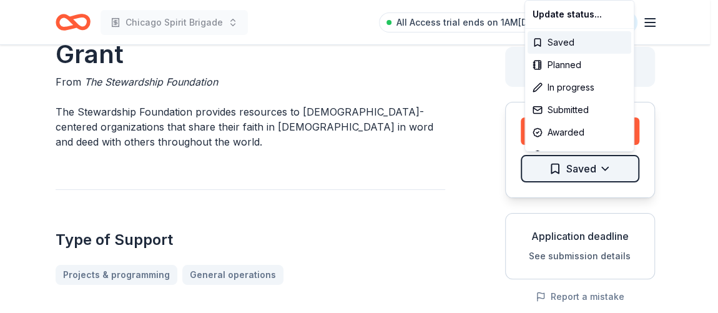
click at [592, 164] on html "Chicago Spirit Brigade All Access trial ends on 1AM, 9/26 $10 in rewards The St…" at bounding box center [359, 88] width 718 height 313
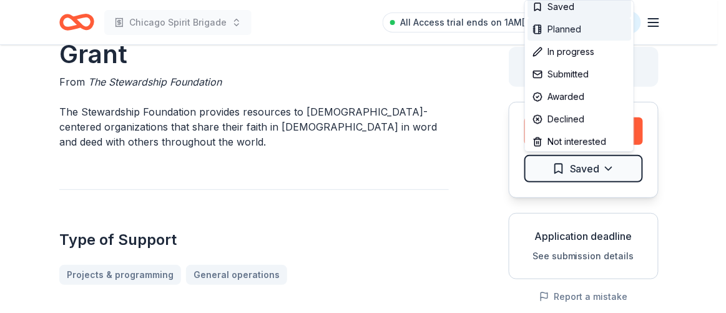
scroll to position [39, 0]
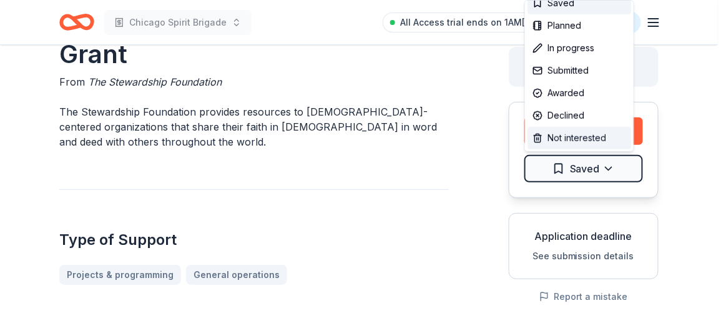
click at [565, 137] on div "Not interested" at bounding box center [580, 138] width 104 height 22
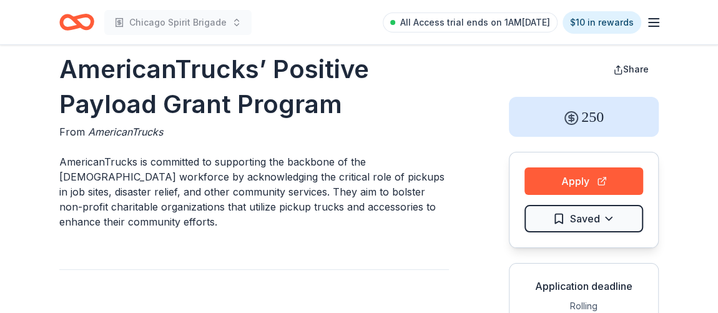
scroll to position [21, 0]
